Goal: Information Seeking & Learning: Find specific fact

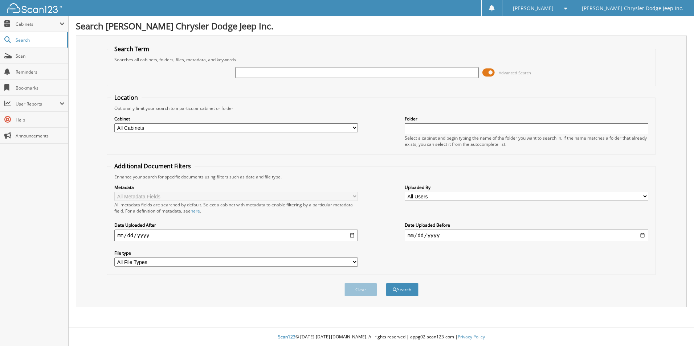
click at [306, 70] on input "text" at bounding box center [357, 72] width 244 height 11
type input "94399"
click at [386, 283] on button "Search" at bounding box center [402, 289] width 33 height 13
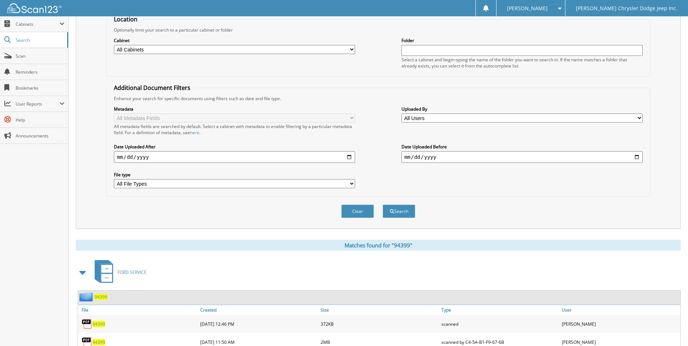
scroll to position [106, 0]
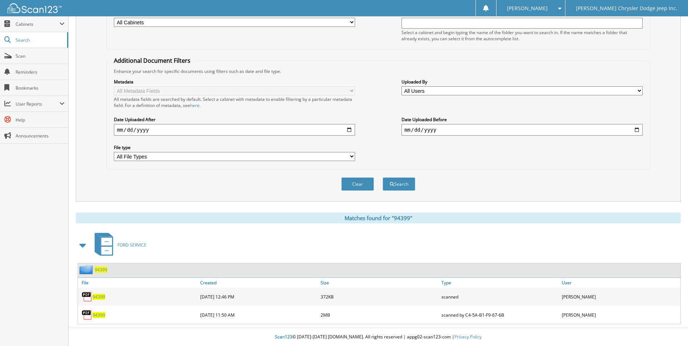
click at [101, 313] on span "94399" at bounding box center [99, 315] width 13 height 6
